Goal: Find specific page/section: Find specific page/section

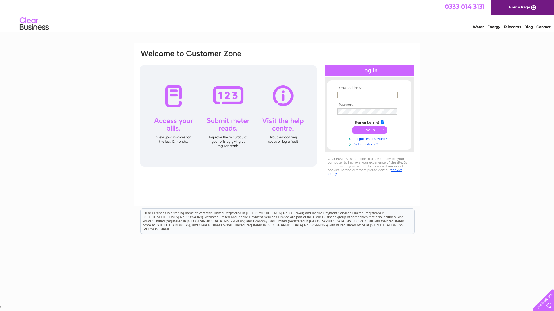
click at [359, 92] on input "text" at bounding box center [367, 95] width 60 height 7
type input "[PERSON_NAME][EMAIL_ADDRESS][PERSON_NAME][DOMAIN_NAME]"
click at [378, 128] on input "submit" at bounding box center [370, 130] width 36 height 8
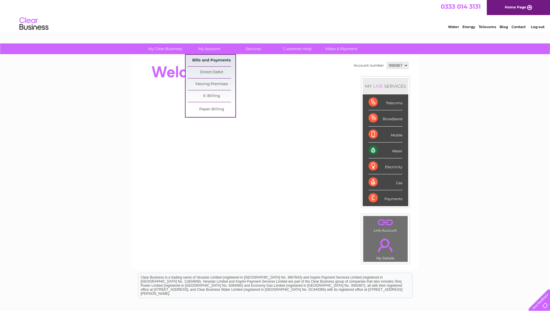
click at [209, 59] on link "Bills and Payments" at bounding box center [212, 61] width 48 height 12
